Goal: Task Accomplishment & Management: Manage account settings

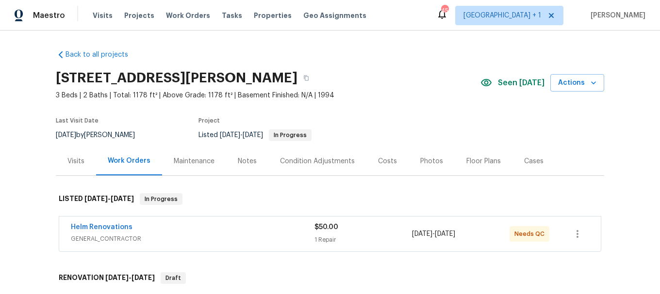
drag, startPoint x: 321, startPoint y: 18, endPoint x: 325, endPoint y: 6, distance: 12.7
click at [324, 8] on div "Visits Projects Work Orders Tasks Properties Geo Assignments" at bounding box center [235, 15] width 285 height 19
click at [325, 6] on div "Visits Projects Work Orders Tasks Properties Geo Assignments" at bounding box center [235, 15] width 285 height 19
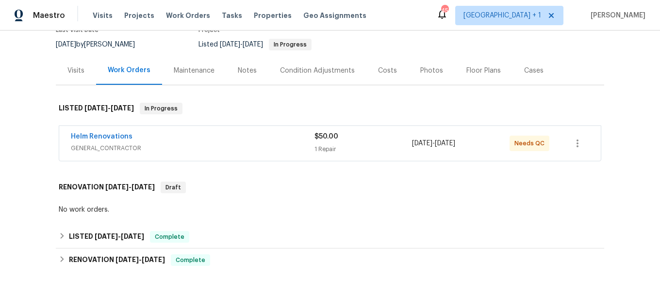
scroll to position [93, 0]
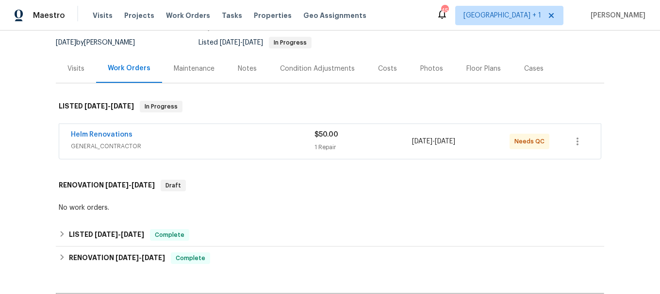
click at [602, 111] on div "Back to all projects 125 Northshore Dr, Chapin, SC 29036 3 Beds | 2 Baths | Tot…" at bounding box center [330, 163] width 660 height 264
click at [191, 133] on div "Helm Renovations" at bounding box center [193, 136] width 244 height 12
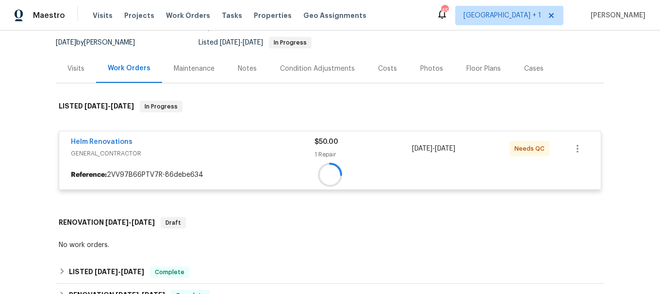
click at [191, 133] on div "Helm Renovations GENERAL_CONTRACTOR $50.00 1 Repair 8/25/2025 - 8/26/2025 Needs…" at bounding box center [329, 148] width 541 height 35
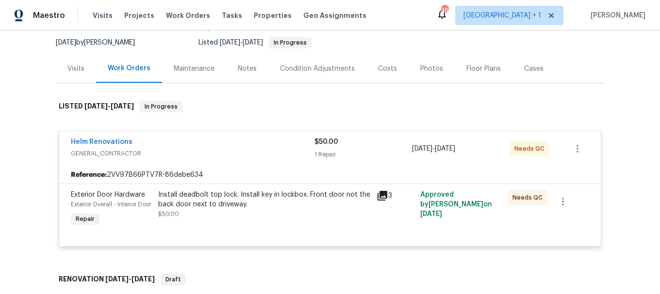
click at [191, 134] on div "Helm Renovations GENERAL_CONTRACTOR $50.00 1 Repair 8/25/2025 - 8/26/2025 Needs…" at bounding box center [329, 148] width 541 height 35
click at [193, 144] on div "Helm Renovations" at bounding box center [193, 143] width 244 height 12
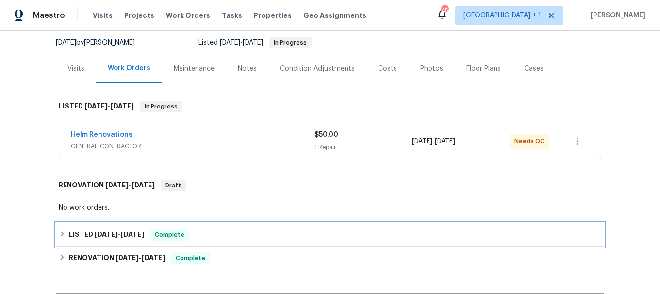
click at [59, 232] on icon at bounding box center [62, 234] width 7 height 7
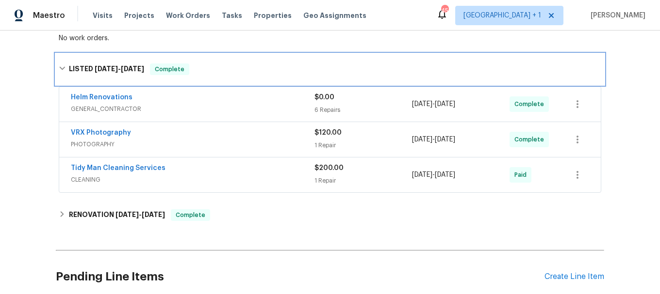
scroll to position [0, 0]
